Goal: Task Accomplishment & Management: Use online tool/utility

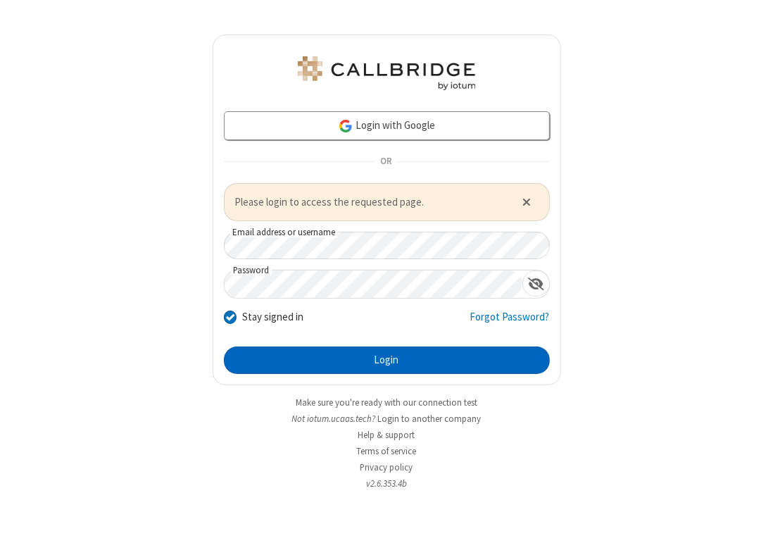
click at [363, 368] on button "Login" at bounding box center [387, 360] width 326 height 28
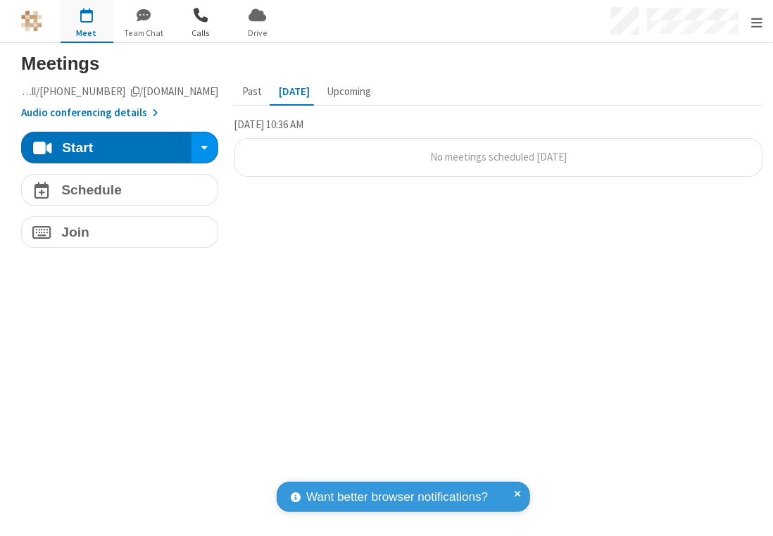
click at [215, 25] on span "button" at bounding box center [201, 15] width 53 height 24
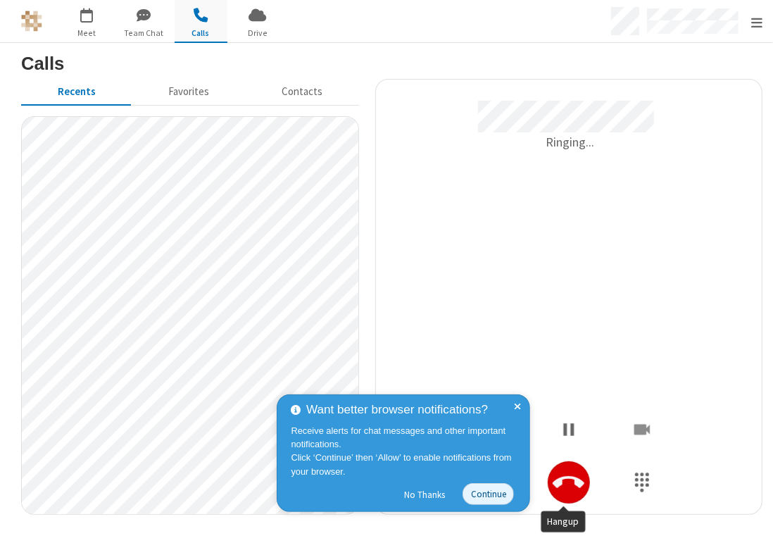
click at [572, 480] on icon "Hangup" at bounding box center [569, 482] width 32 height 12
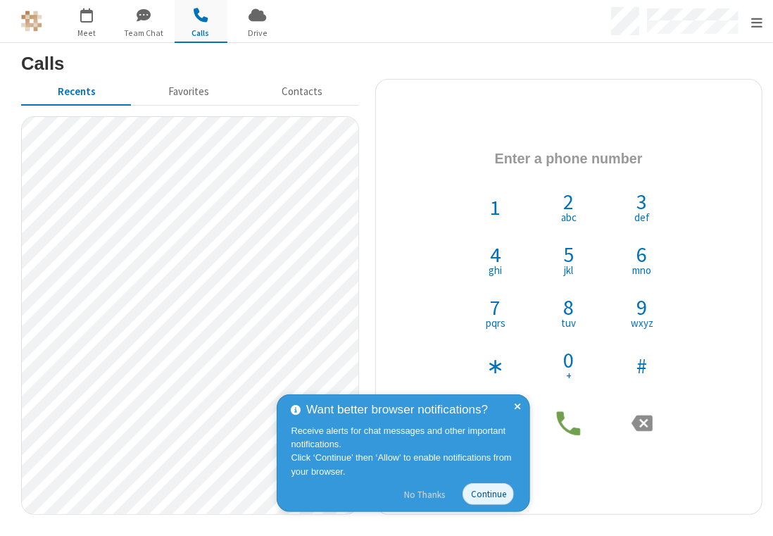
click at [428, 494] on button "No Thanks" at bounding box center [425, 494] width 56 height 23
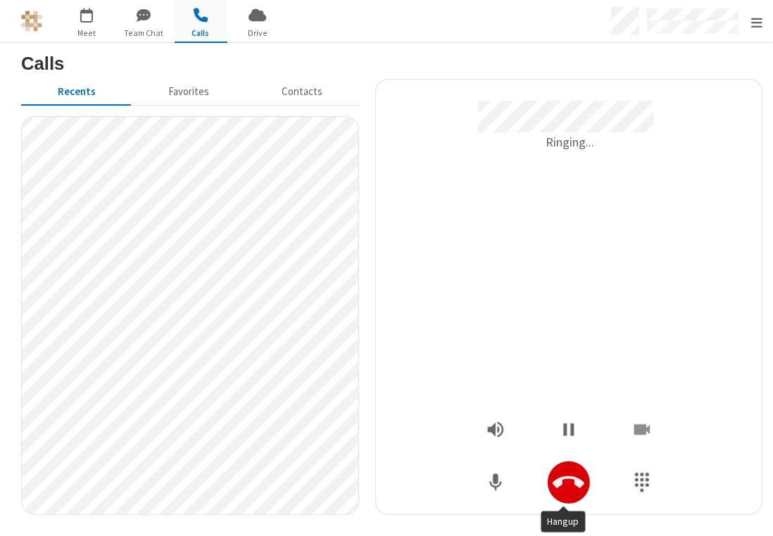
click at [569, 472] on icon "Hangup" at bounding box center [569, 483] width 32 height 32
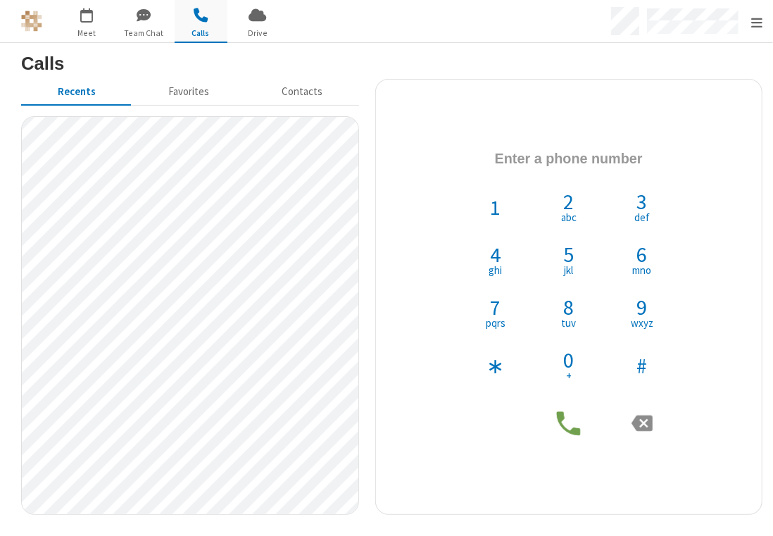
click at [609, 111] on div "1 2 abc 3 def 4 ghi 5 jkl 6 mno 7 pqrs 8 tuv 9 wxyz ∗ 0 + #" at bounding box center [569, 296] width 365 height 413
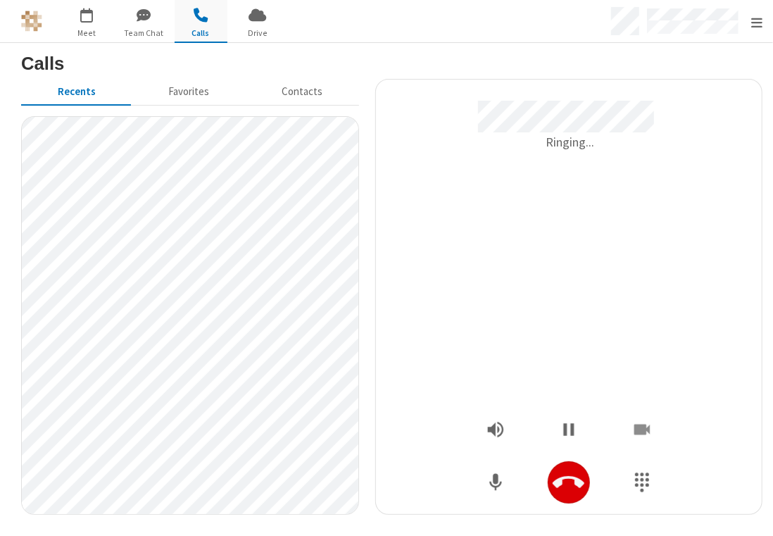
click at [553, 485] on icon "Hangup" at bounding box center [569, 483] width 32 height 32
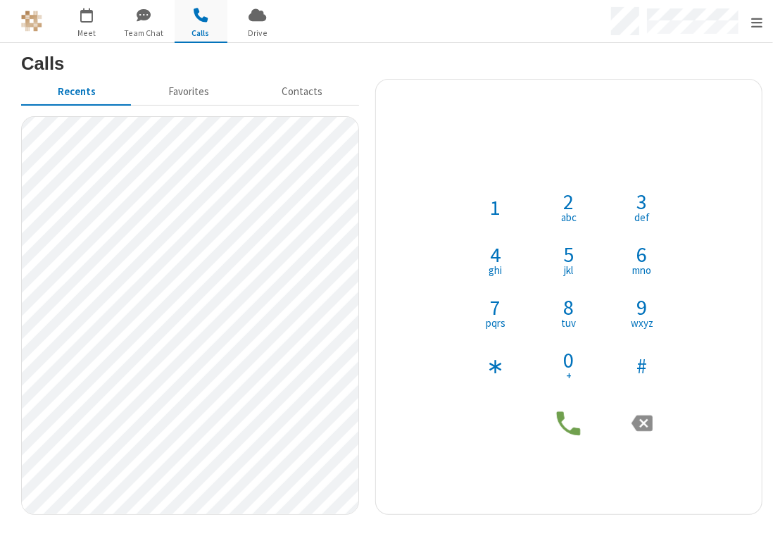
drag, startPoint x: 395, startPoint y: 142, endPoint x: 367, endPoint y: 149, distance: 29.0
click at [395, 142] on h4 "Phone number" at bounding box center [569, 160] width 365 height 42
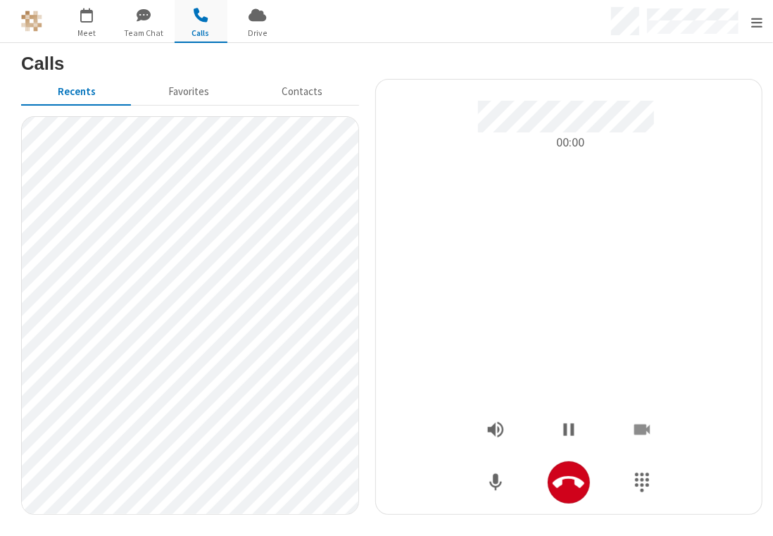
click at [548, 472] on div at bounding box center [569, 482] width 42 height 42
click at [556, 479] on icon "Hangup" at bounding box center [569, 482] width 32 height 12
click at [548, 475] on button "Hangup" at bounding box center [569, 482] width 42 height 42
click at [553, 481] on icon "Hangup" at bounding box center [569, 482] width 32 height 12
click at [565, 469] on icon "Hangup" at bounding box center [569, 483] width 32 height 32
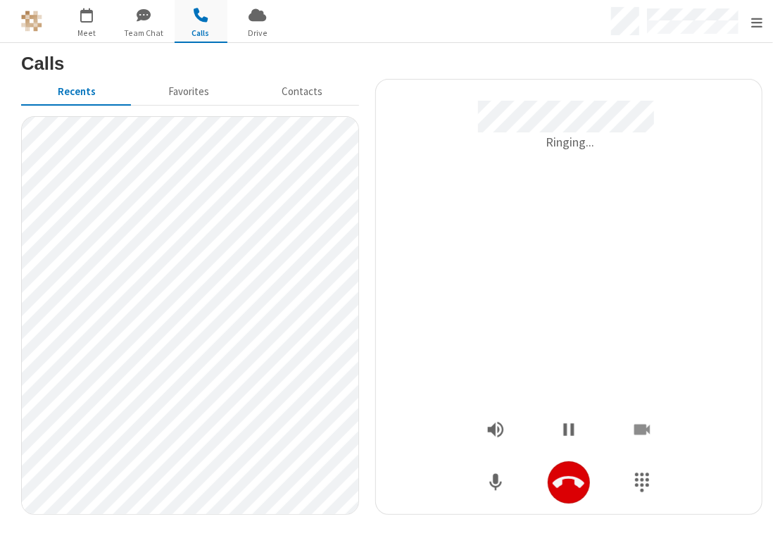
click at [570, 478] on icon "Hangup" at bounding box center [569, 482] width 32 height 12
click at [570, 474] on icon "Hangup" at bounding box center [569, 483] width 32 height 32
click at [576, 493] on icon "Hangup" at bounding box center [569, 483] width 32 height 32
click at [553, 483] on icon "Hangup" at bounding box center [569, 482] width 32 height 12
click at [581, 477] on button "Hangup" at bounding box center [569, 482] width 42 height 42
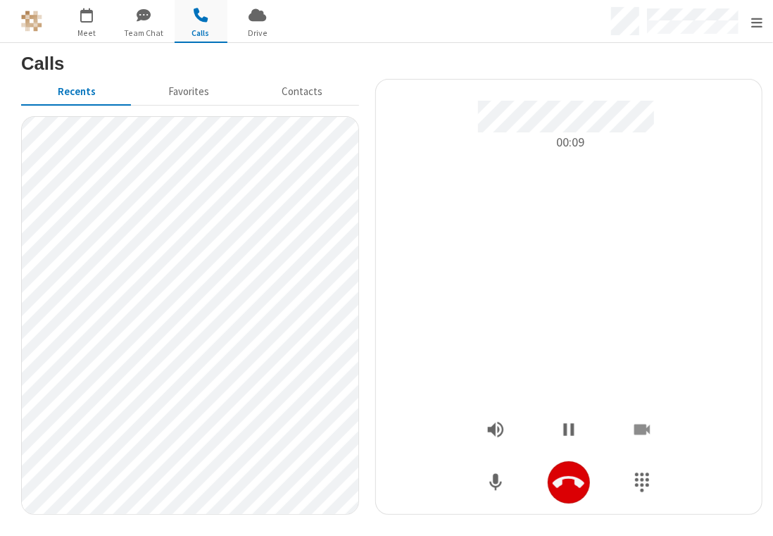
click at [582, 482] on button "Hangup" at bounding box center [569, 482] width 42 height 42
click at [569, 479] on icon "Hangup" at bounding box center [569, 482] width 32 height 12
drag, startPoint x: 581, startPoint y: 481, endPoint x: 587, endPoint y: 467, distance: 15.4
click at [581, 481] on button "Hangup" at bounding box center [569, 482] width 42 height 42
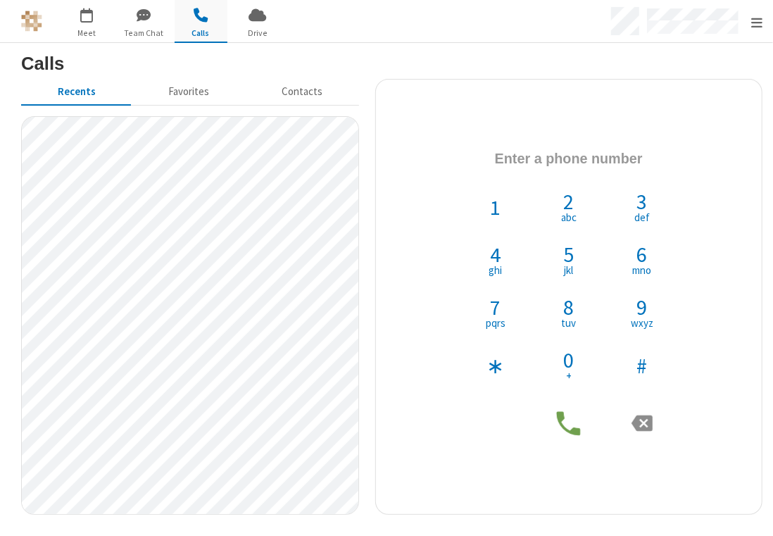
click at [375, 163] on div "Recents Favorites Contacts 1 2 abc 3 def 4 ghi 5 jkl 6 mno 7 pqrs 8 tuv 9 wxyz …" at bounding box center [392, 302] width 763 height 446
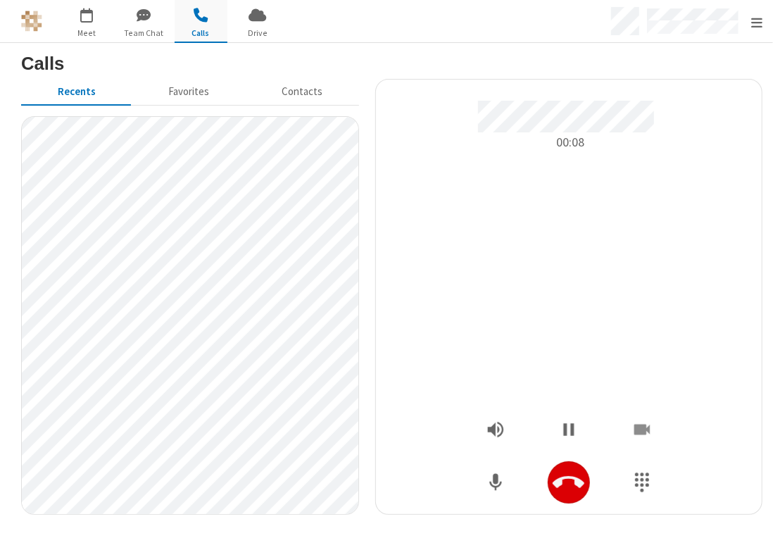
drag, startPoint x: 546, startPoint y: 504, endPoint x: 550, endPoint y: 494, distance: 10.7
click at [548, 507] on aside "00:08" at bounding box center [569, 297] width 388 height 436
click at [555, 484] on icon "Hangup" at bounding box center [569, 482] width 32 height 12
